Goal: Task Accomplishment & Management: Use online tool/utility

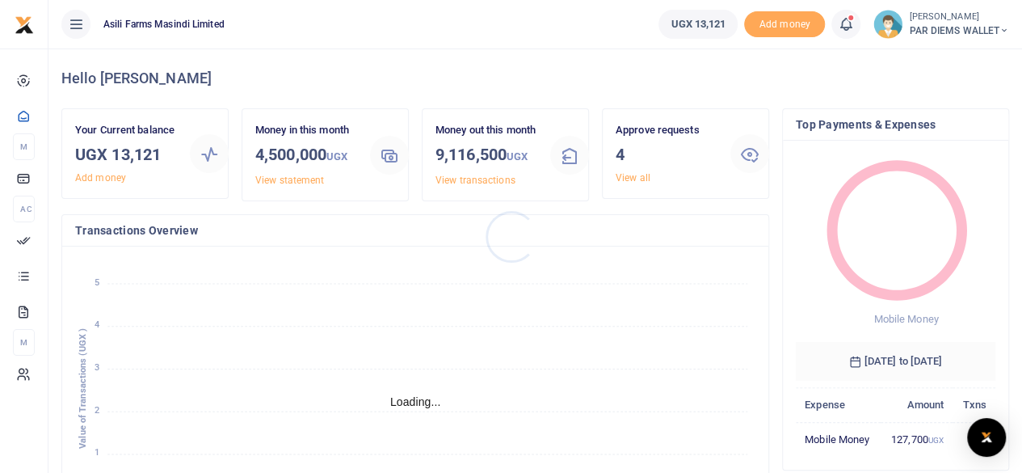
scroll to position [13, 13]
click at [1002, 34] on icon at bounding box center [1005, 30] width 10 height 11
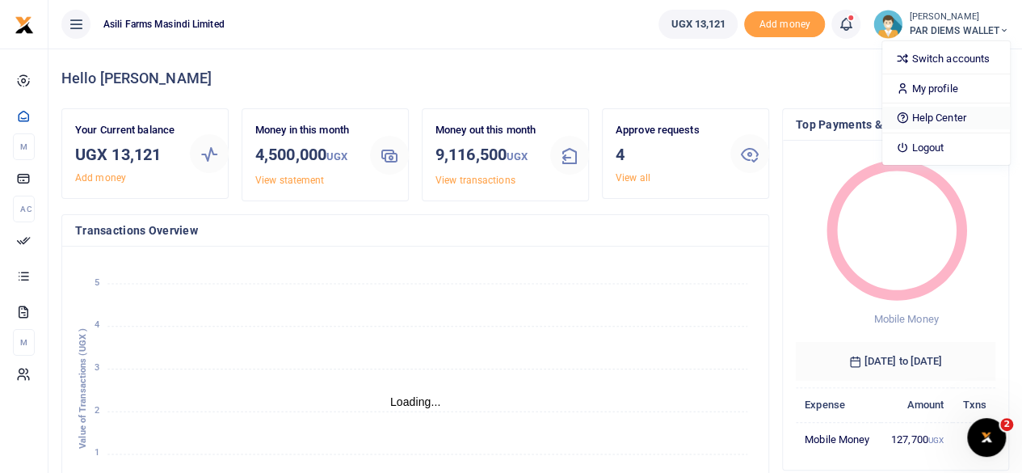
scroll to position [0, 0]
click at [954, 59] on link "Switch accounts" at bounding box center [947, 59] width 128 height 23
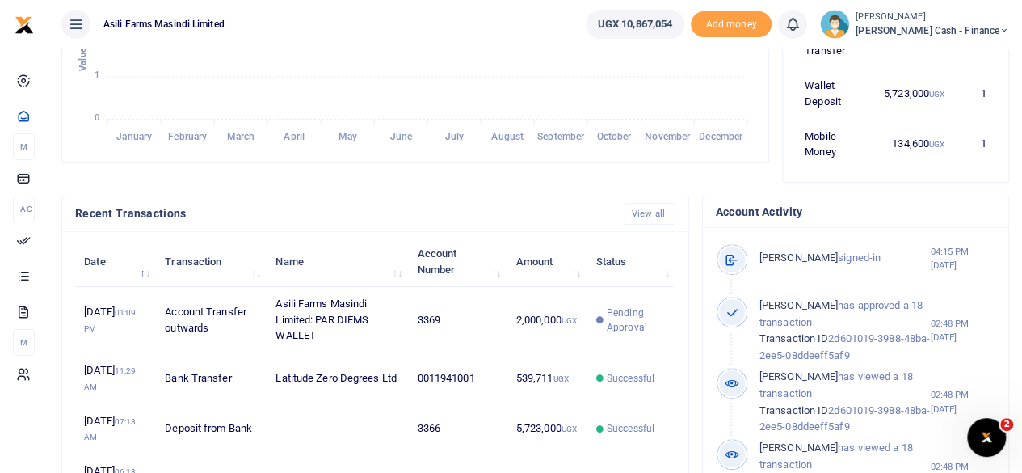
scroll to position [13, 13]
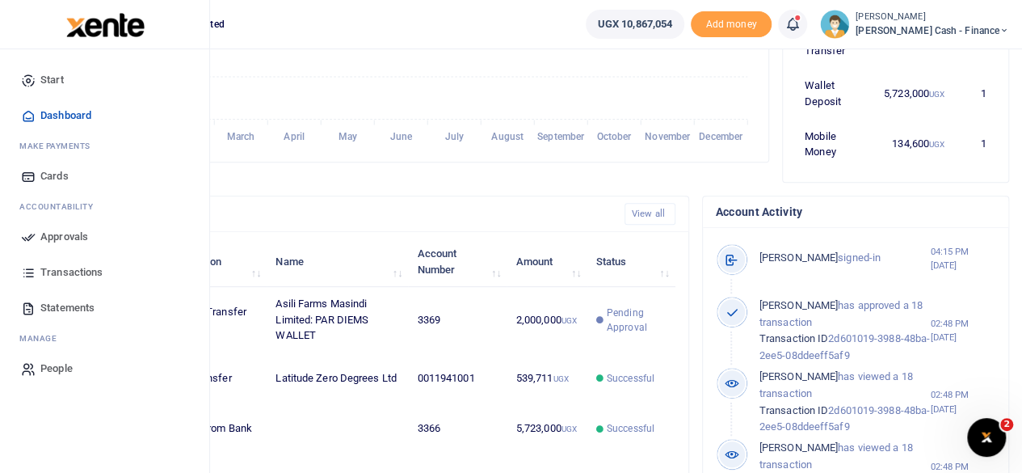
click at [74, 237] on span "Approvals" at bounding box center [64, 237] width 48 height 16
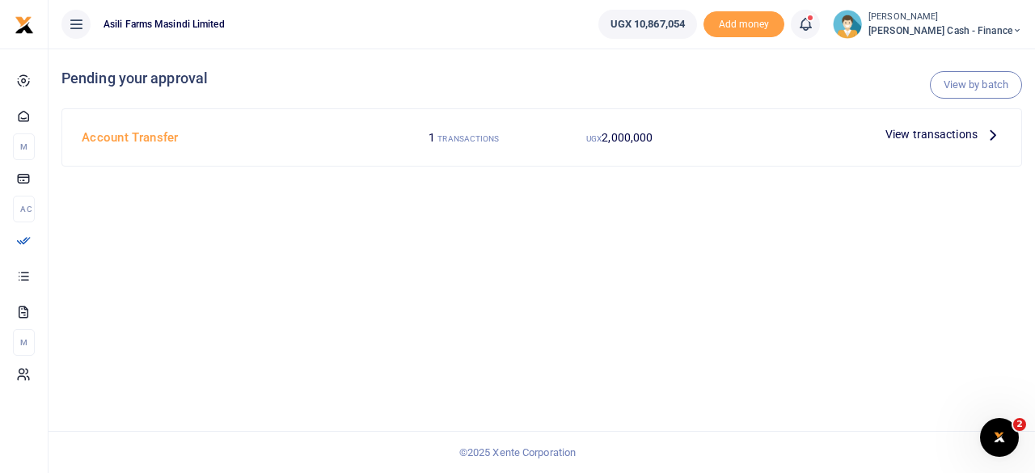
click at [970, 132] on span "View transactions" at bounding box center [931, 134] width 92 height 18
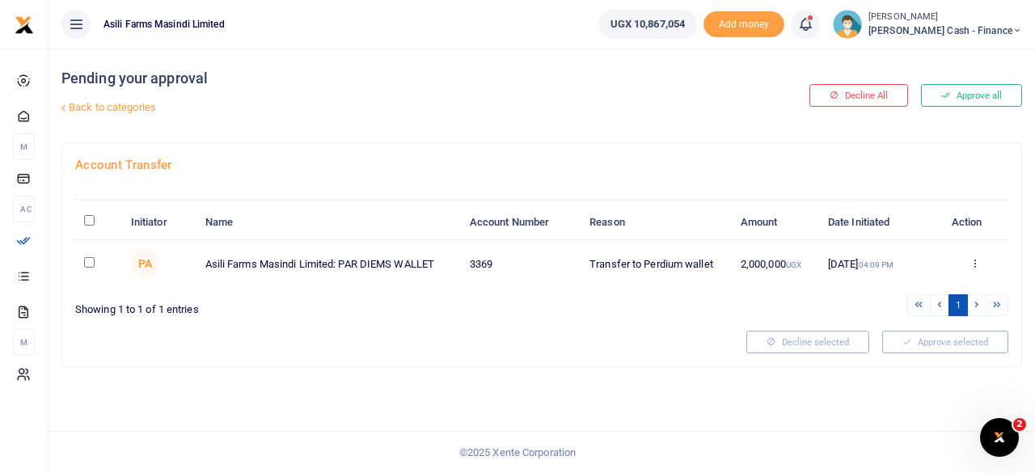
click at [90, 216] on input "\a \a : activate to sort column descending" at bounding box center [89, 220] width 11 height 11
checkbox input "true"
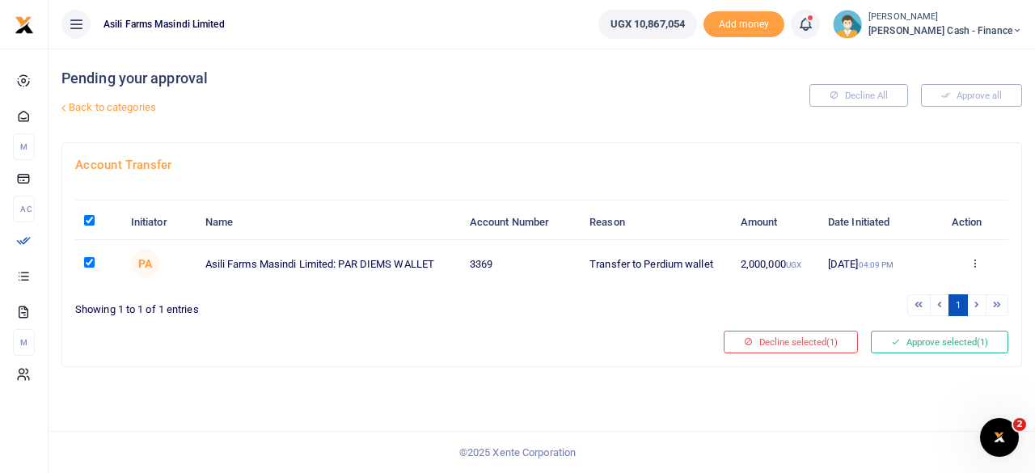
checkbox input "true"
click at [962, 339] on button "Approve selected (1)" at bounding box center [939, 342] width 137 height 23
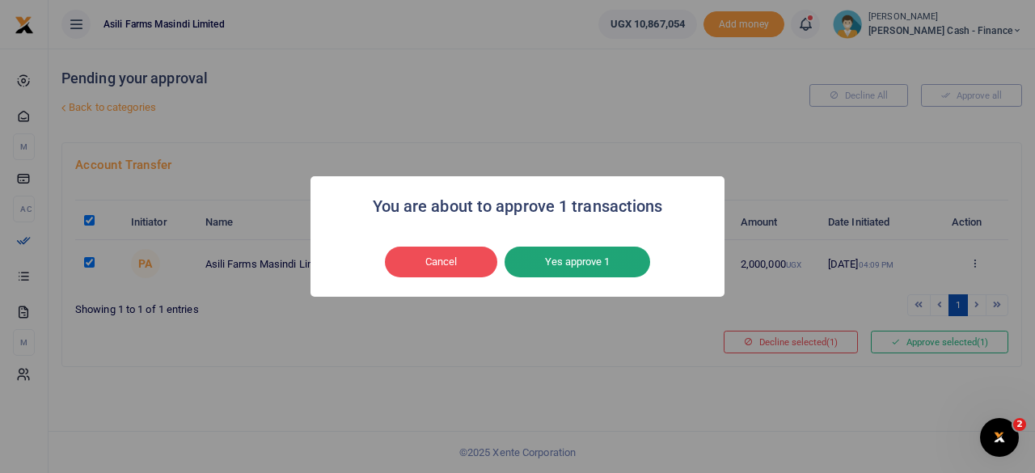
click at [571, 265] on button "Yes approve 1" at bounding box center [576, 262] width 145 height 31
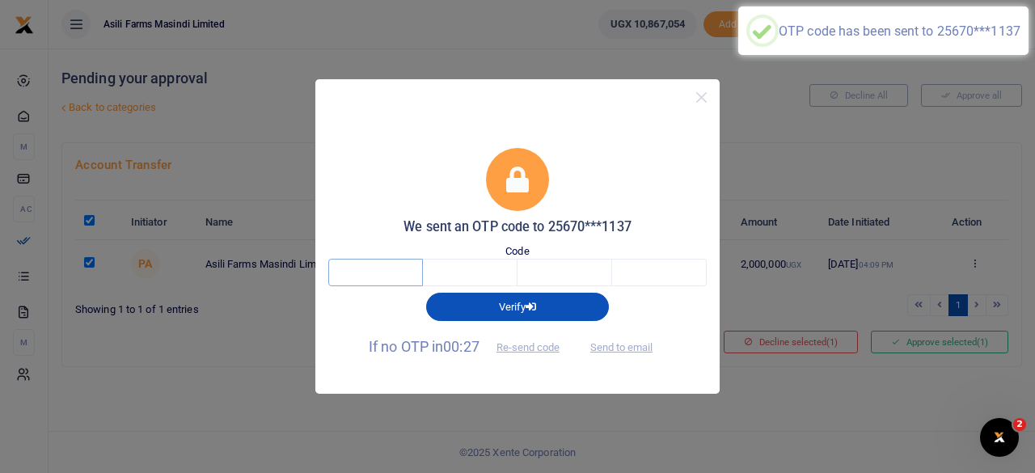
click at [406, 276] on input "text" at bounding box center [375, 272] width 95 height 27
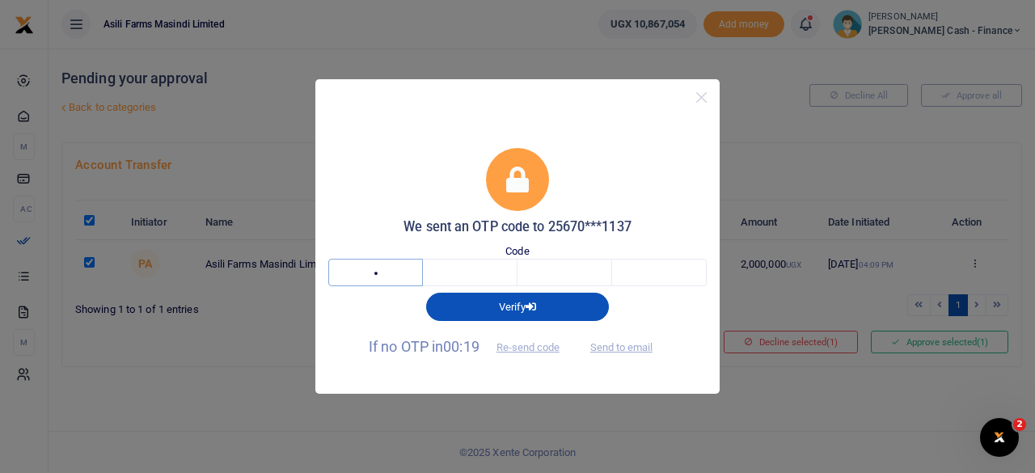
type input "8"
type input "9"
type input "7"
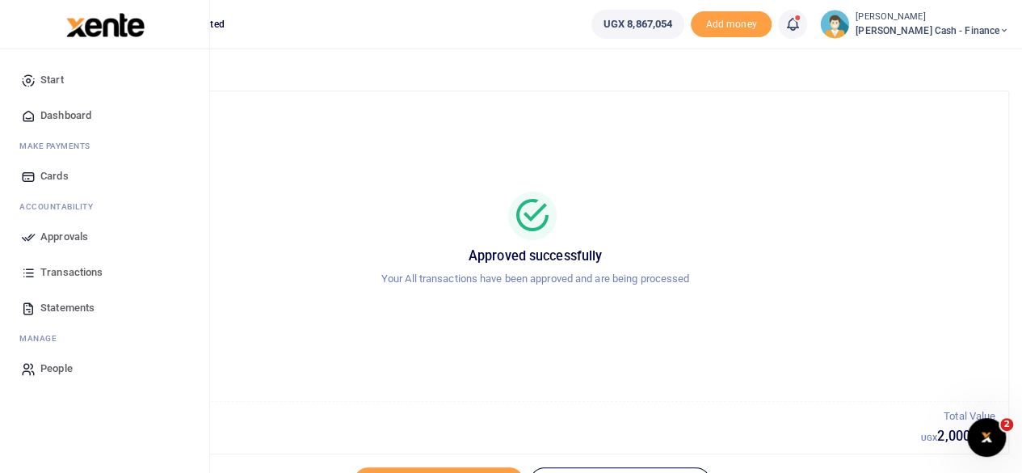
click at [69, 114] on span "Dashboard" at bounding box center [65, 116] width 51 height 16
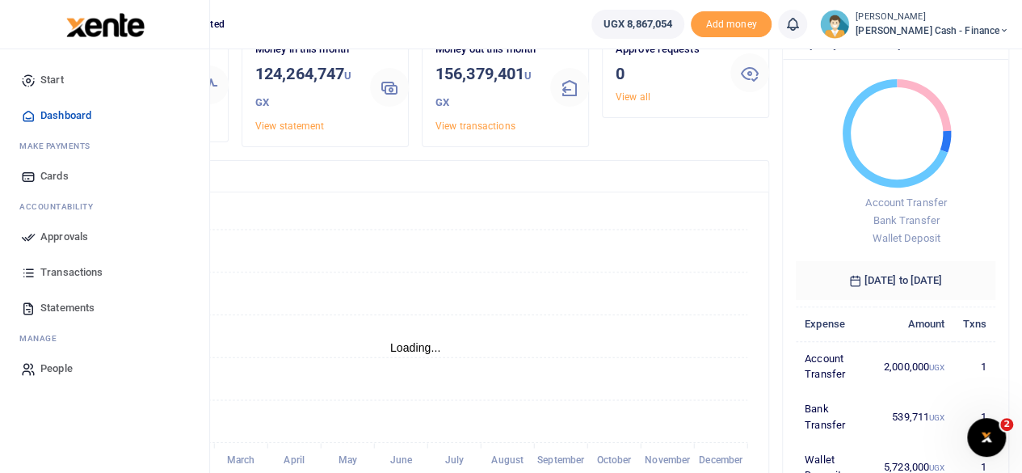
scroll to position [13, 13]
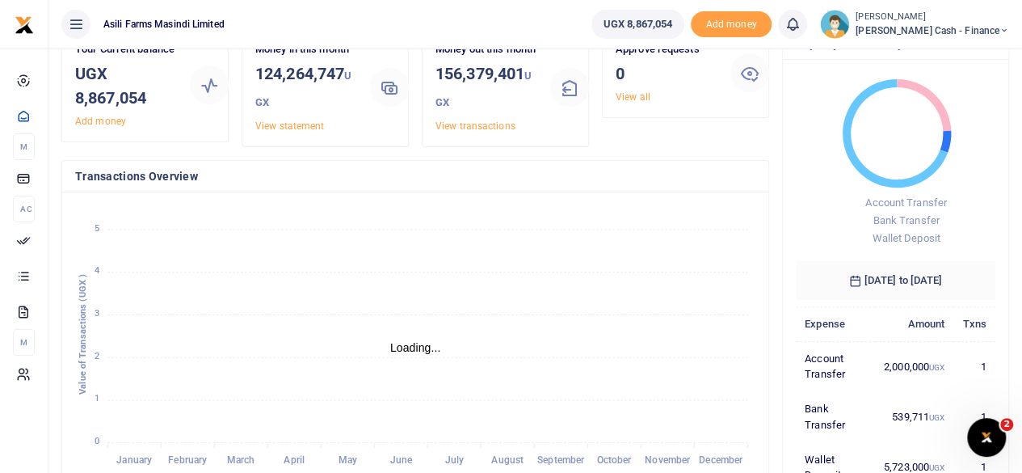
click at [967, 23] on span "Petty Cash - Finance" at bounding box center [933, 30] width 154 height 15
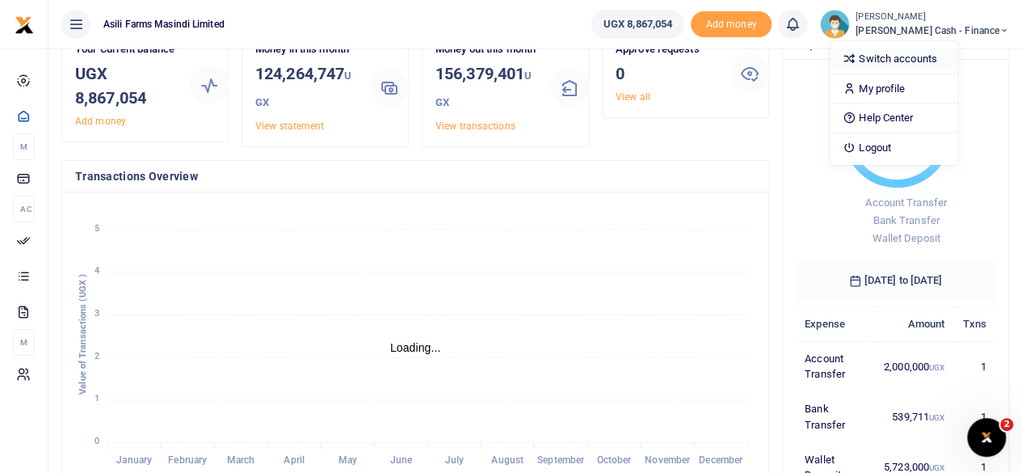
click at [946, 57] on link "Switch accounts" at bounding box center [894, 59] width 128 height 23
